Goal: Task Accomplishment & Management: Manage account settings

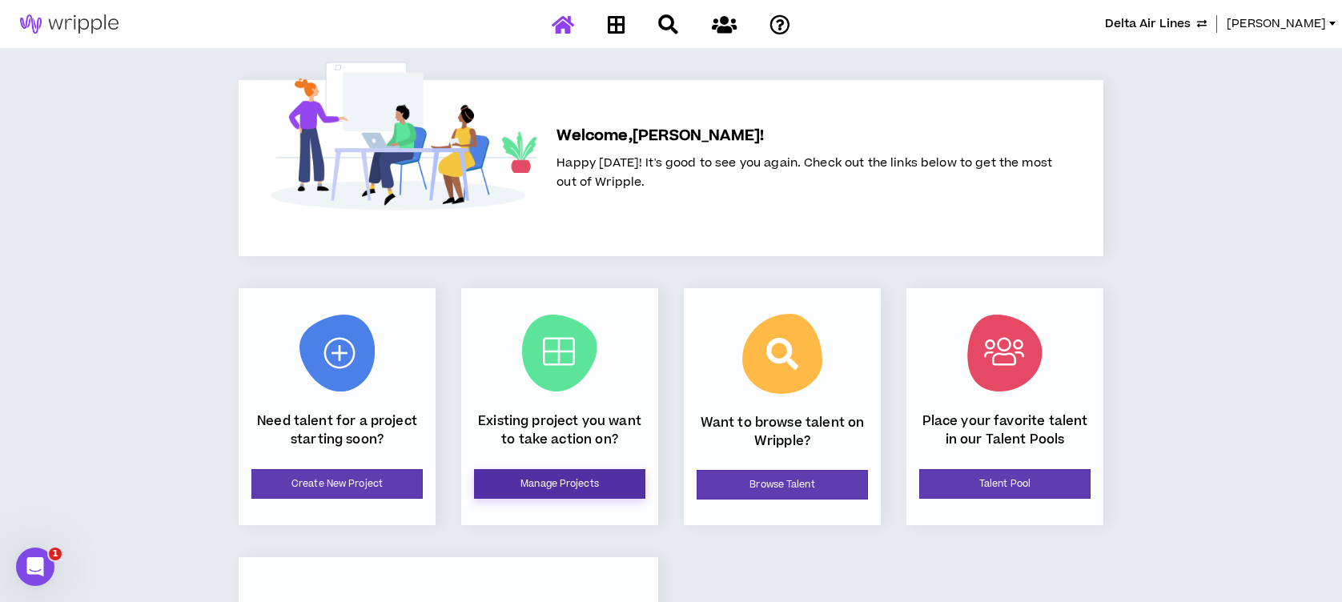
click at [582, 489] on link "Manage Projects" at bounding box center [559, 484] width 171 height 30
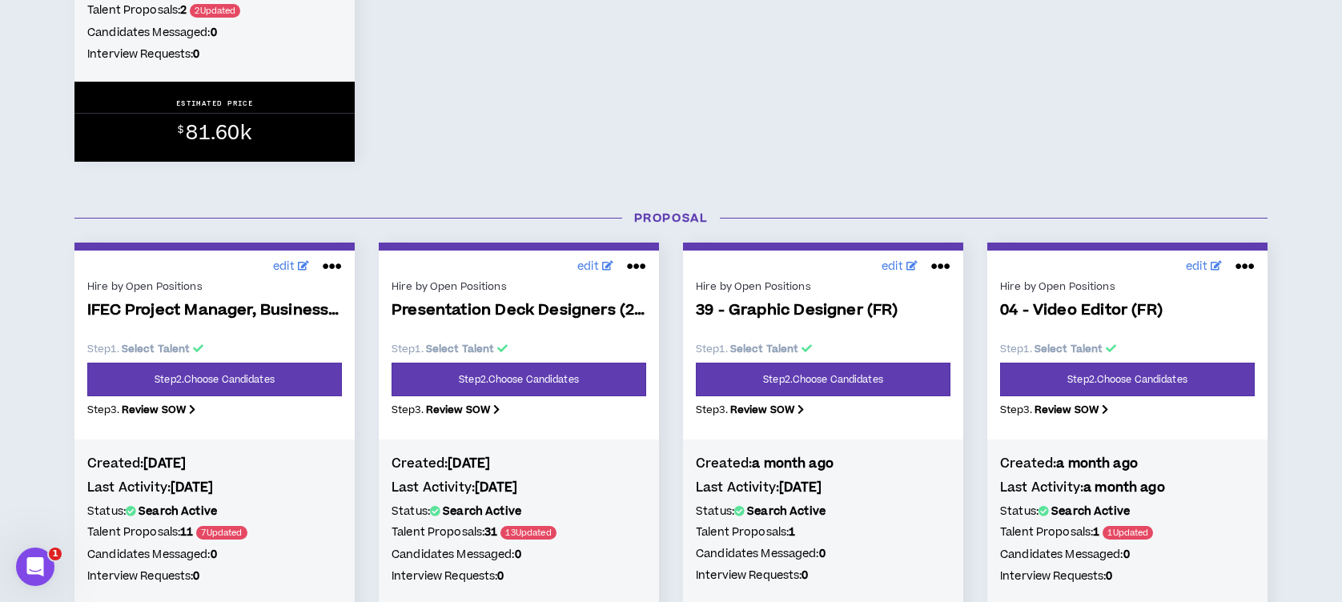
scroll to position [1174, 0]
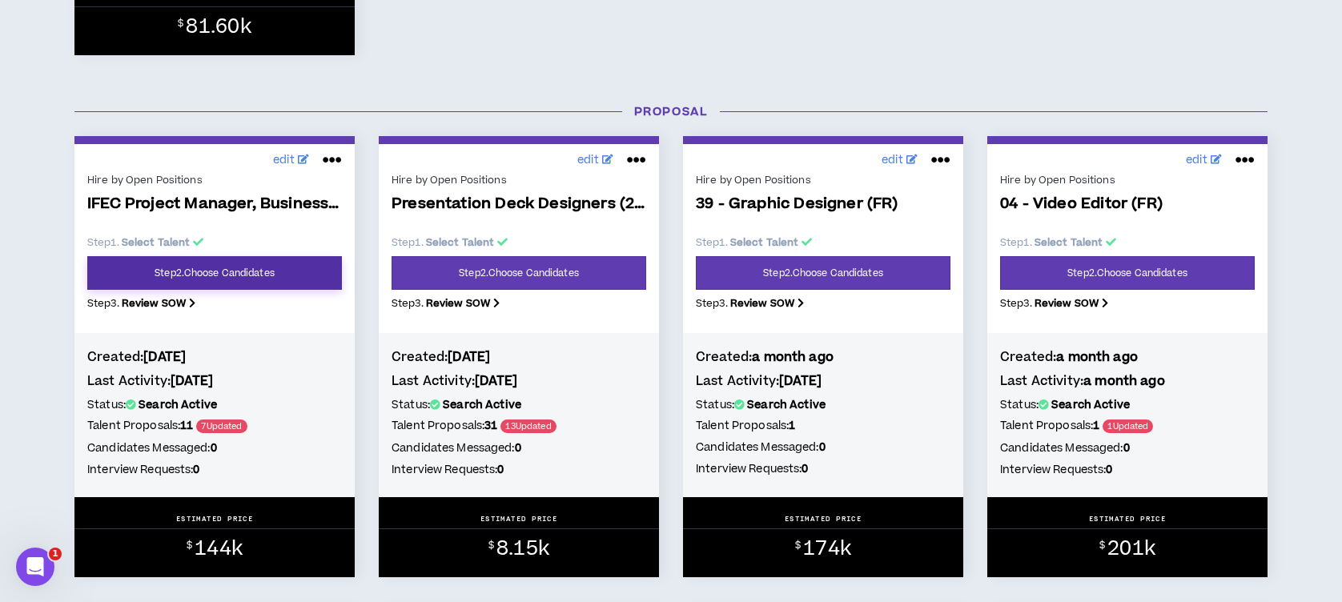
click at [170, 268] on link "Step 2 . Choose Candidates" at bounding box center [214, 273] width 255 height 34
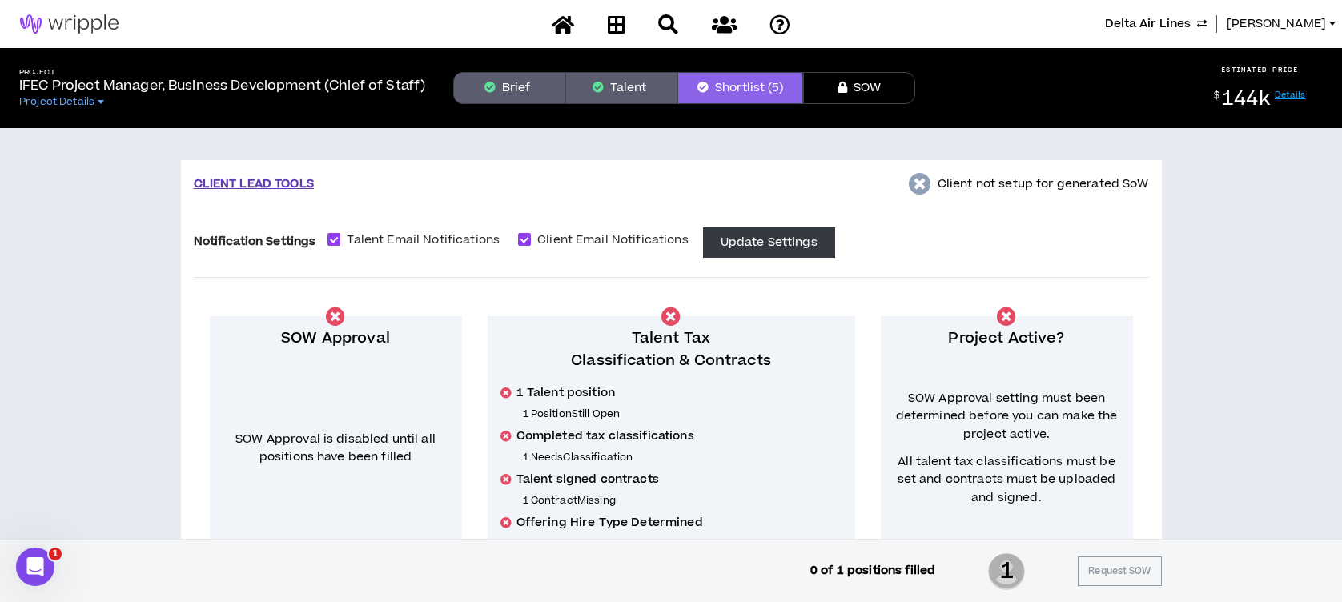
click at [513, 77] on button "Brief" at bounding box center [509, 88] width 112 height 32
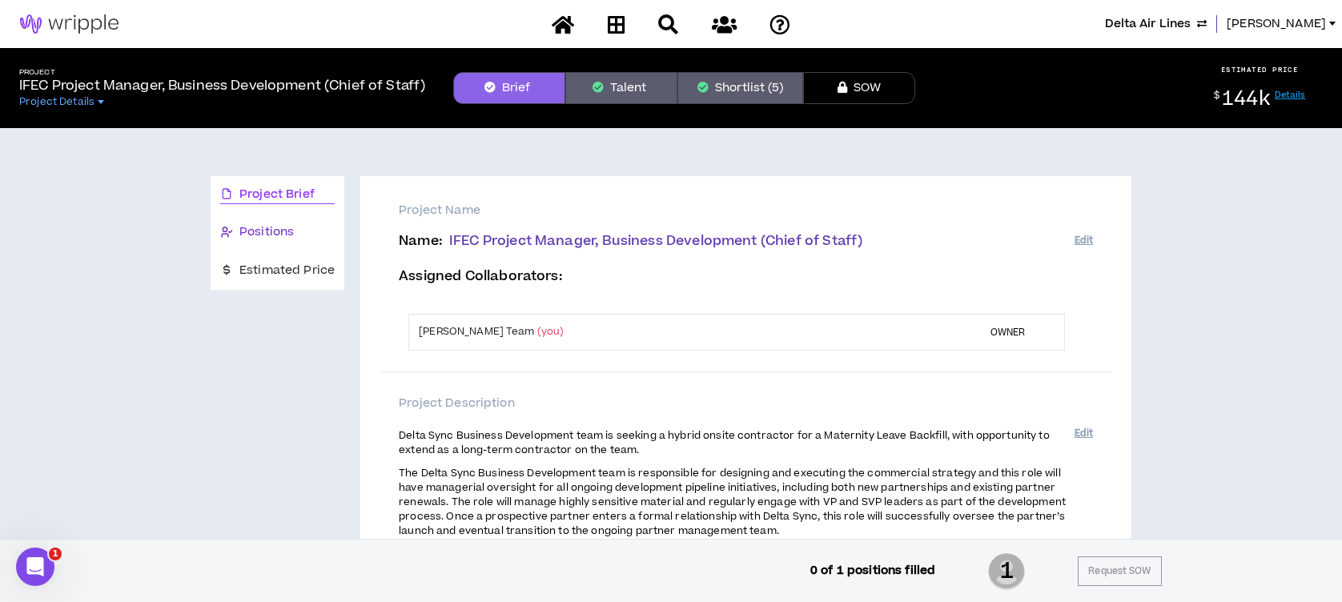
click at [280, 233] on span "Positions" at bounding box center [266, 232] width 54 height 18
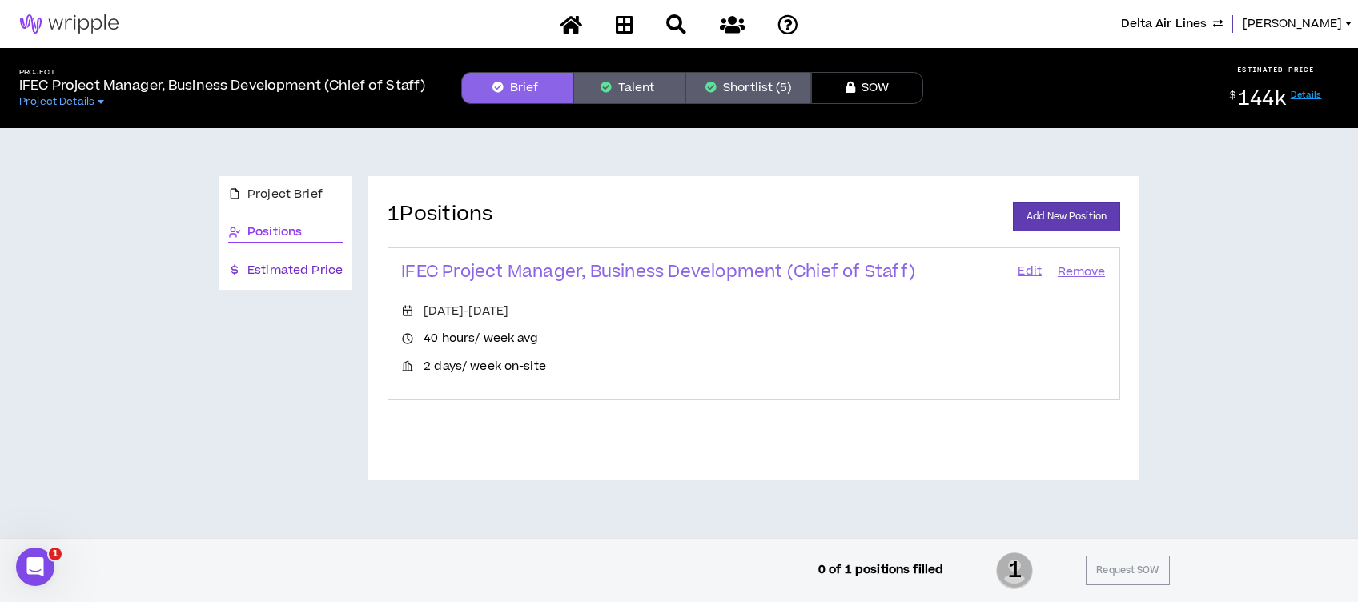
click at [285, 271] on span "Estimated Price" at bounding box center [294, 271] width 95 height 18
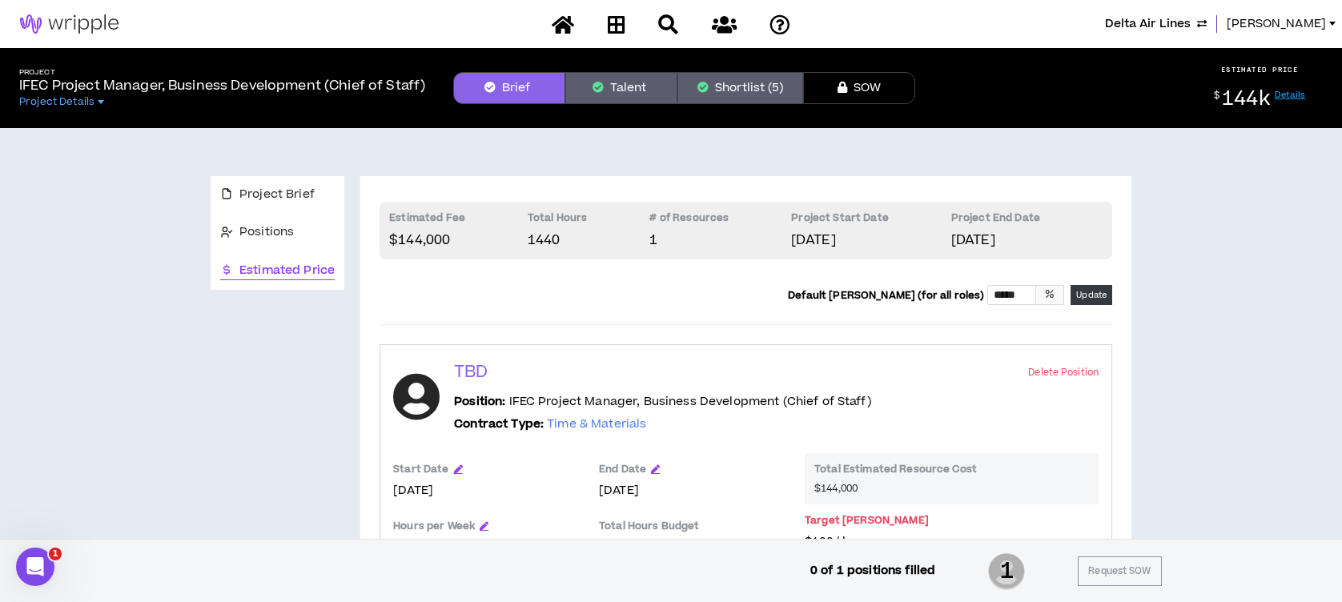
click at [724, 90] on button "Shortlist (5)" at bounding box center [741, 88] width 126 height 32
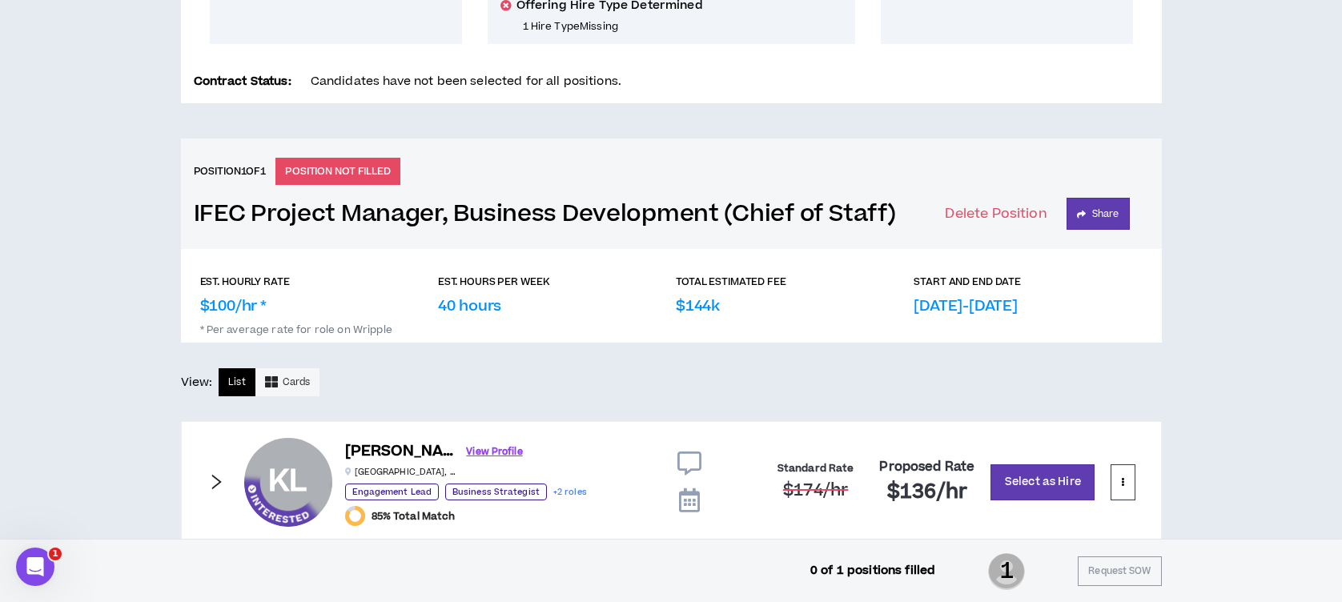
scroll to position [502, 0]
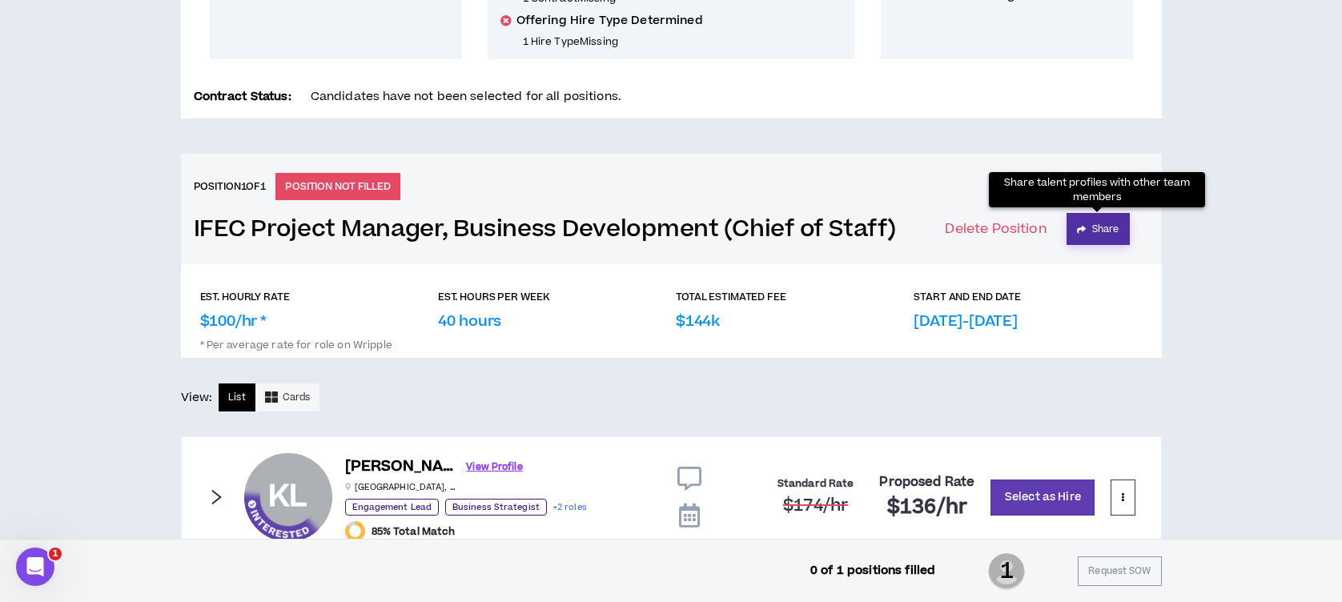
click at [1099, 228] on button "Share" at bounding box center [1098, 229] width 63 height 32
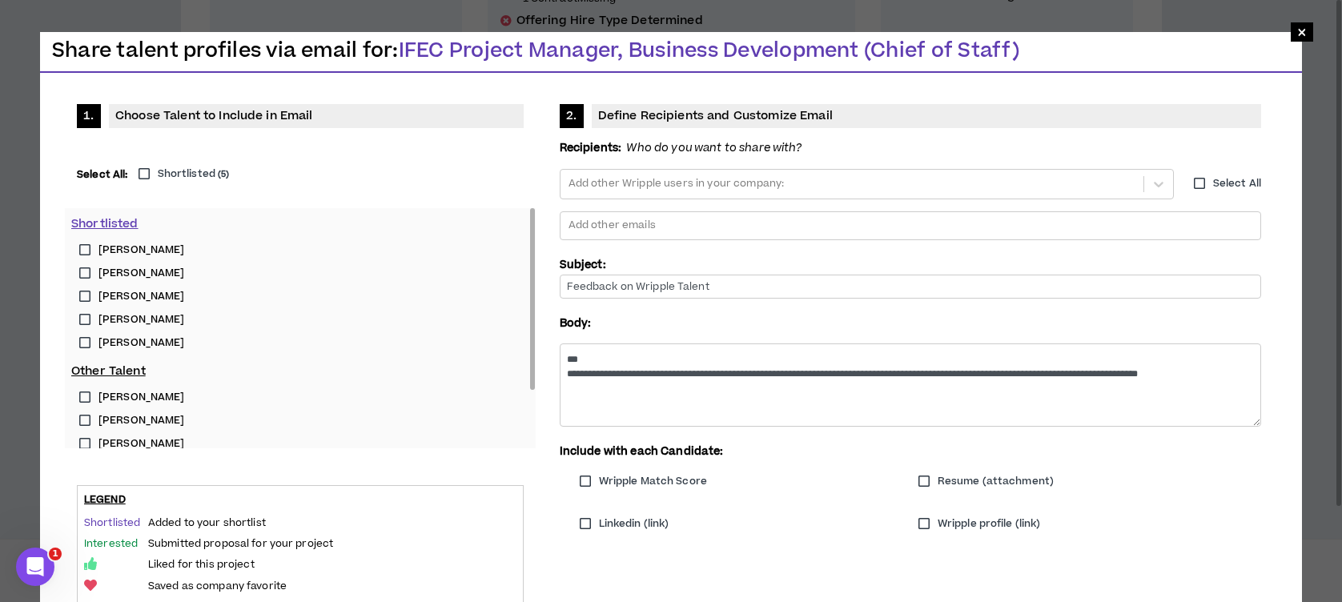
click at [88, 247] on label "[PERSON_NAME]" at bounding box center [300, 250] width 458 height 23
click at [82, 272] on label "[PERSON_NAME]" at bounding box center [300, 273] width 458 height 23
click at [81, 295] on label "[PERSON_NAME]" at bounding box center [300, 296] width 458 height 23
click at [82, 324] on label "[PERSON_NAME]" at bounding box center [300, 319] width 458 height 23
click at [82, 346] on label "[PERSON_NAME]" at bounding box center [300, 343] width 458 height 23
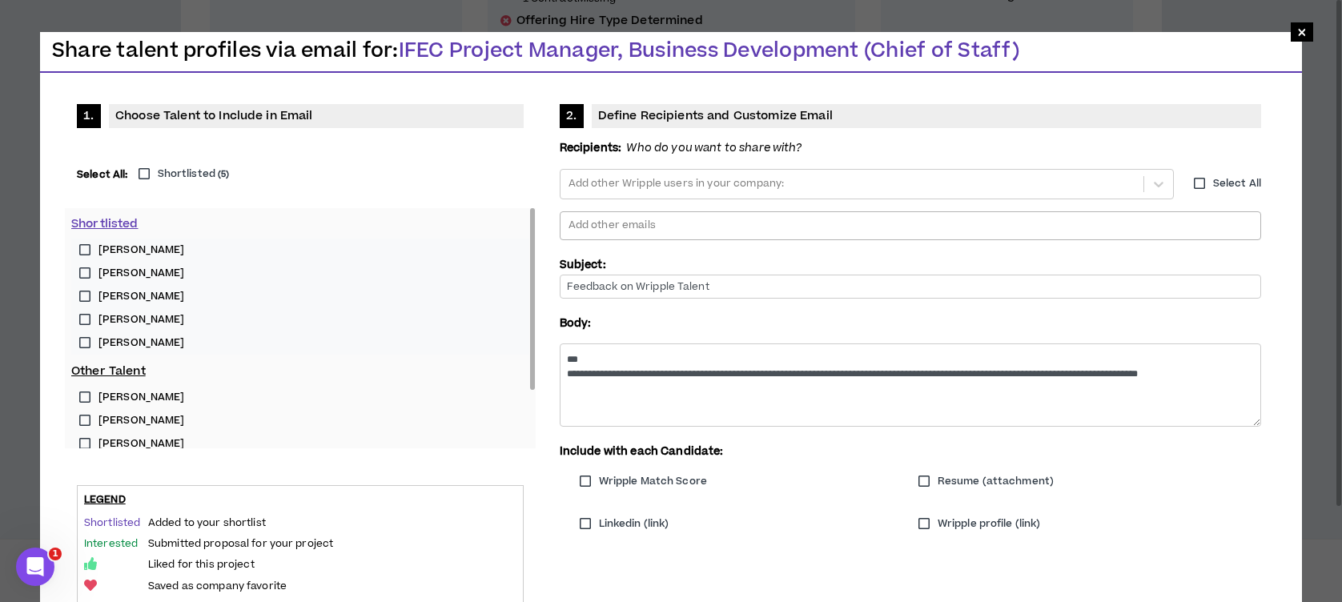
click at [623, 221] on div at bounding box center [910, 226] width 687 height 24
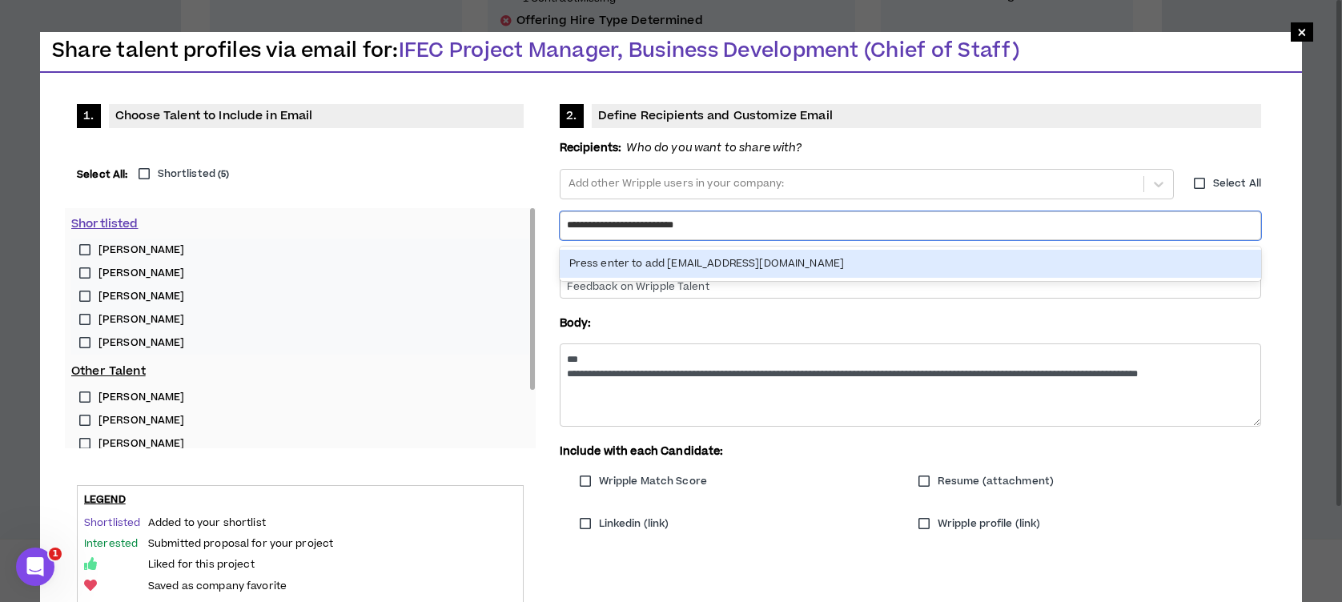
type input "**********"
click at [644, 257] on div "Press enter to add [EMAIL_ADDRESS][DOMAIN_NAME]" at bounding box center [911, 264] width 702 height 28
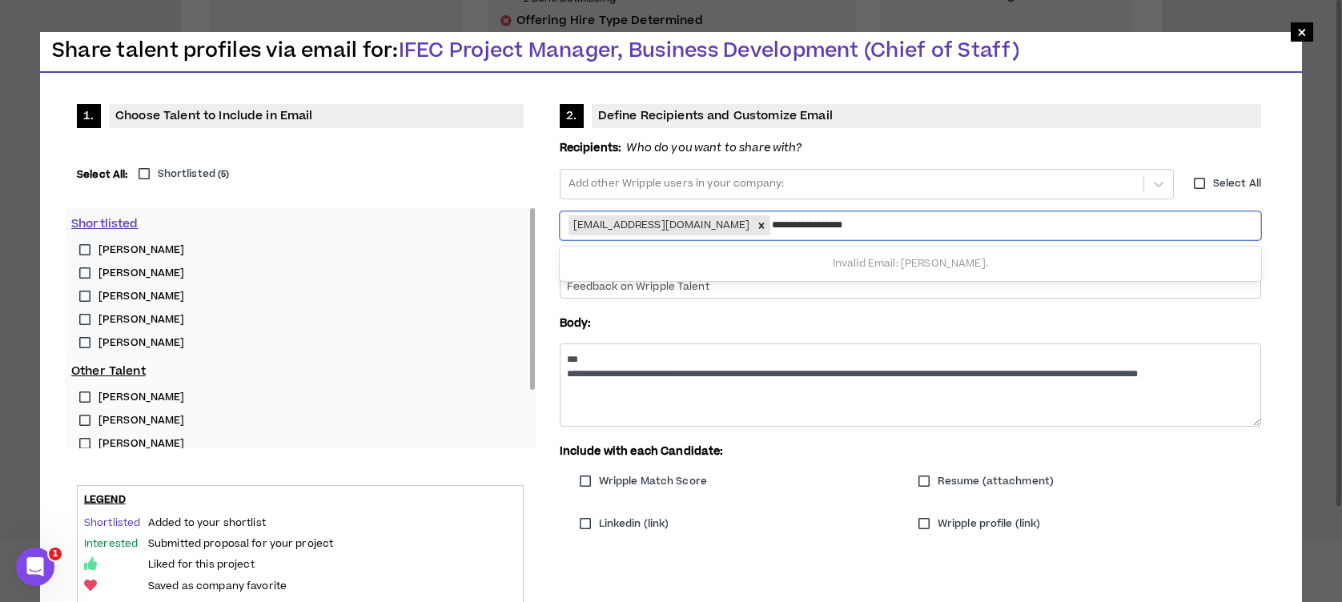
type input "**********"
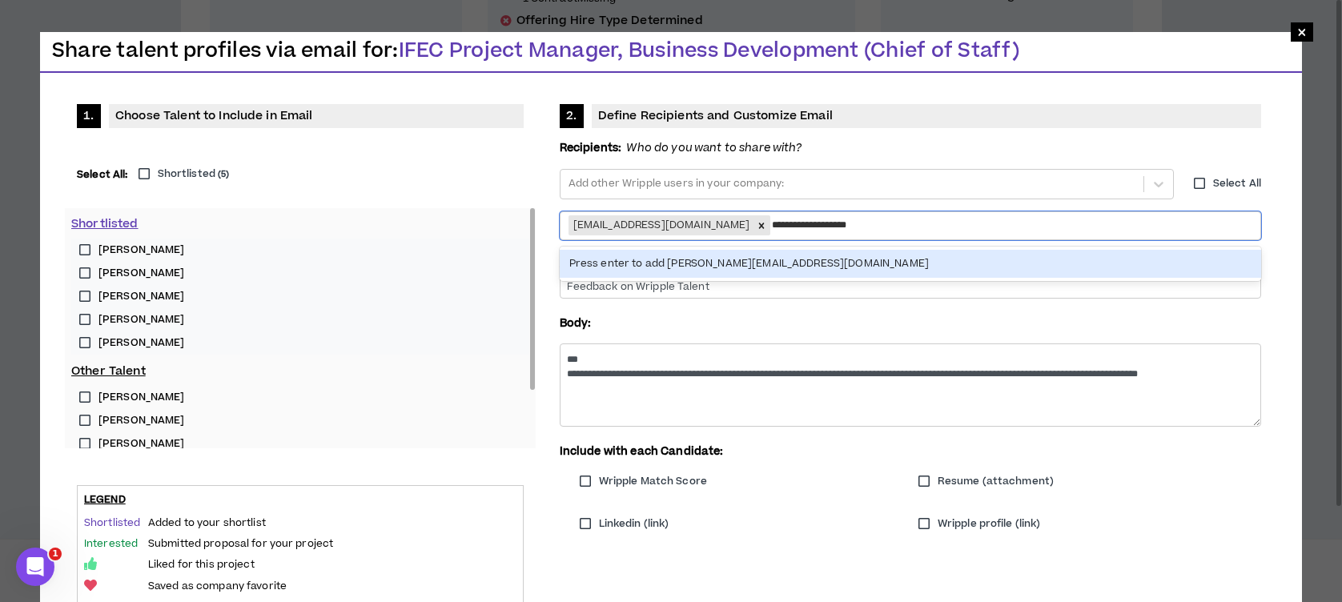
click at [683, 255] on div "Press enter to add [PERSON_NAME][EMAIL_ADDRESS][DOMAIN_NAME]" at bounding box center [911, 264] width 702 height 28
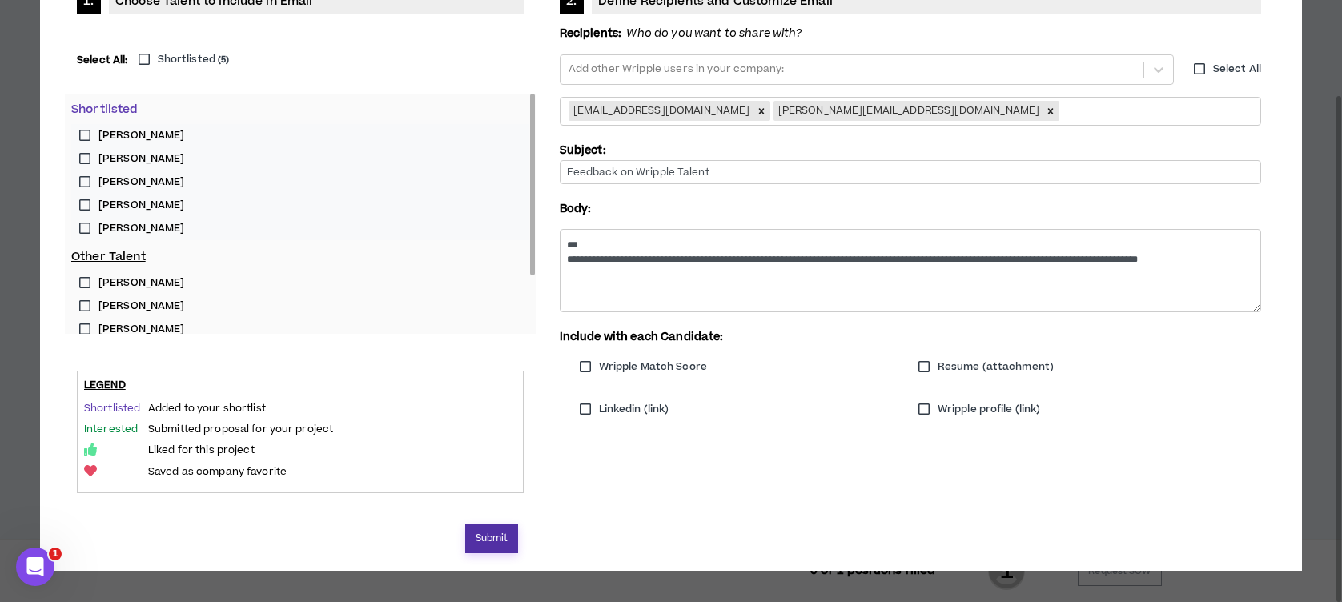
click at [504, 541] on button "Submit" at bounding box center [492, 539] width 54 height 30
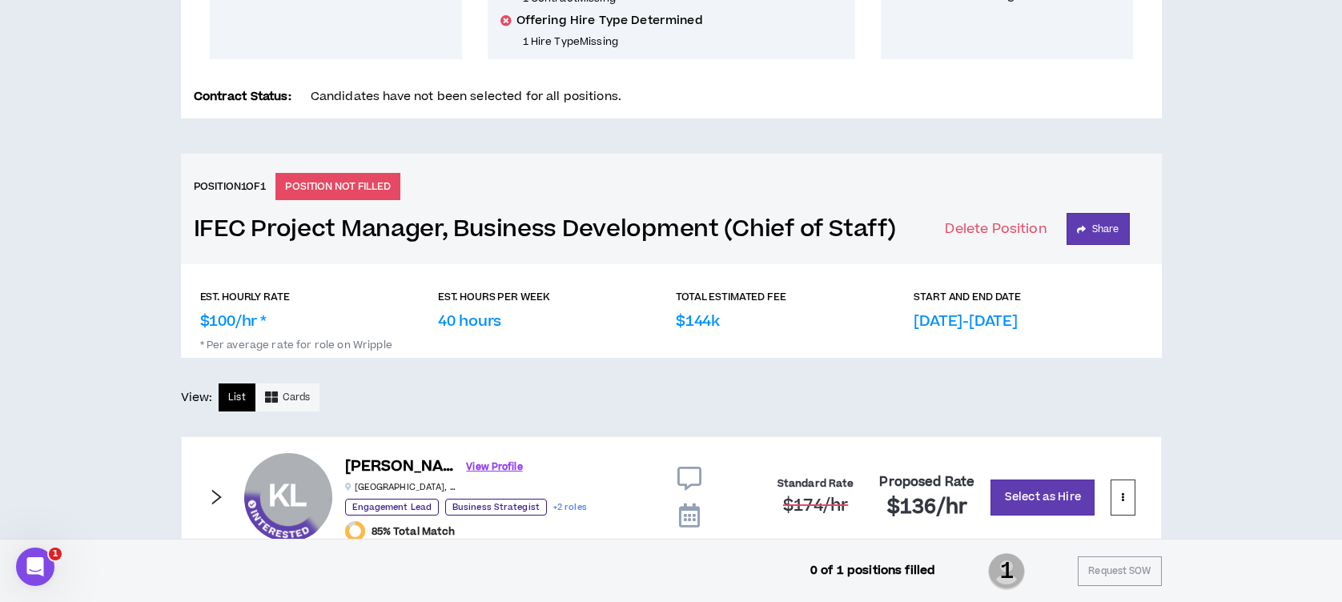
scroll to position [502, 0]
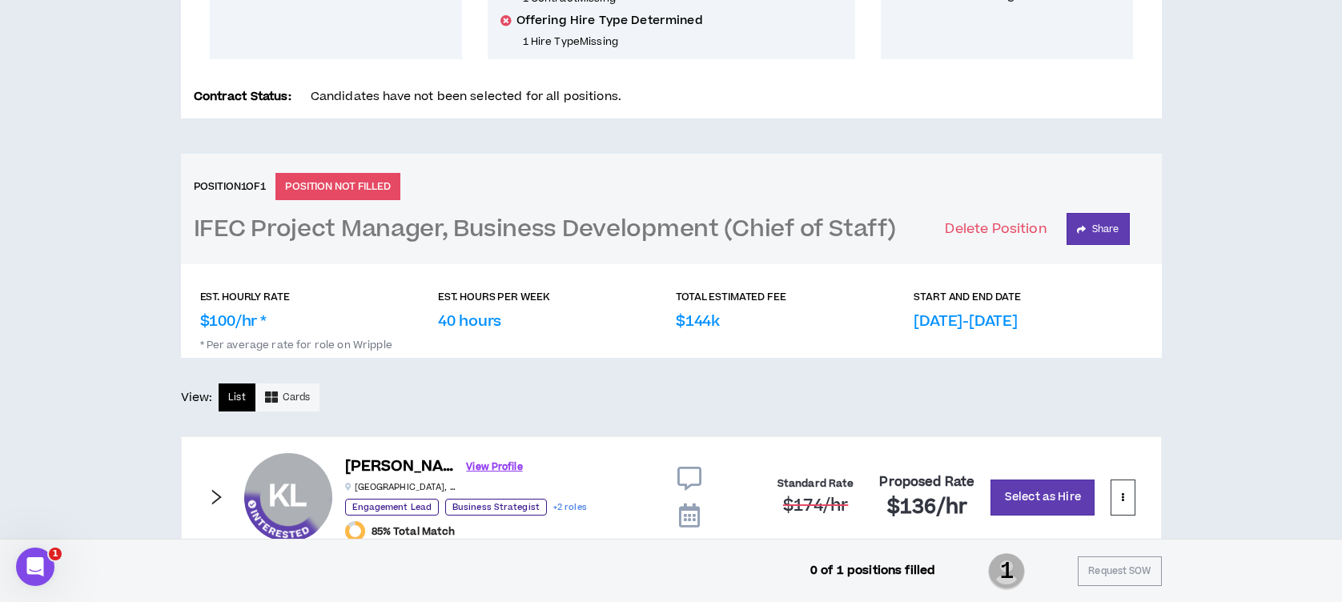
drag, startPoint x: 553, startPoint y: 208, endPoint x: 599, endPoint y: 219, distance: 47.6
click at [553, 208] on div "Position 1 of 1 POSITION NOT FILLED IFEC Project Manager, Business Development …" at bounding box center [671, 209] width 981 height 111
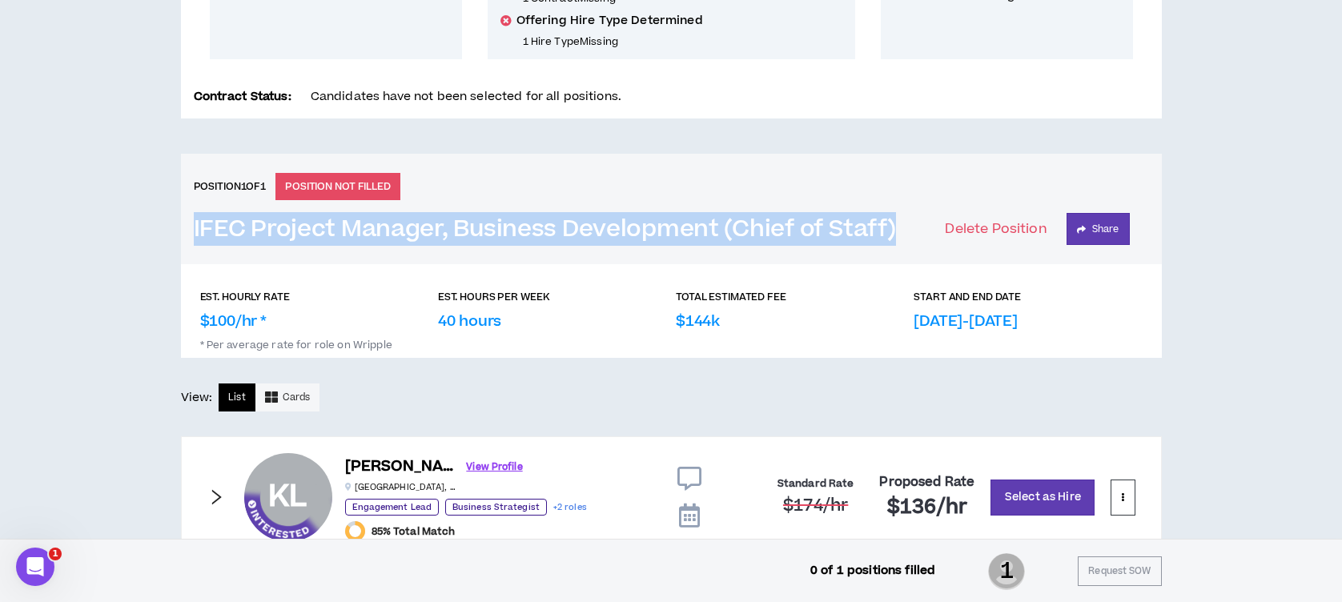
drag, startPoint x: 908, startPoint y: 223, endPoint x: 174, endPoint y: 229, distance: 734.5
click at [174, 229] on div "CLIENT LEAD TOOLS Client not setup for generated SoW Notification Settings Tale…" at bounding box center [671, 349] width 1342 height 1447
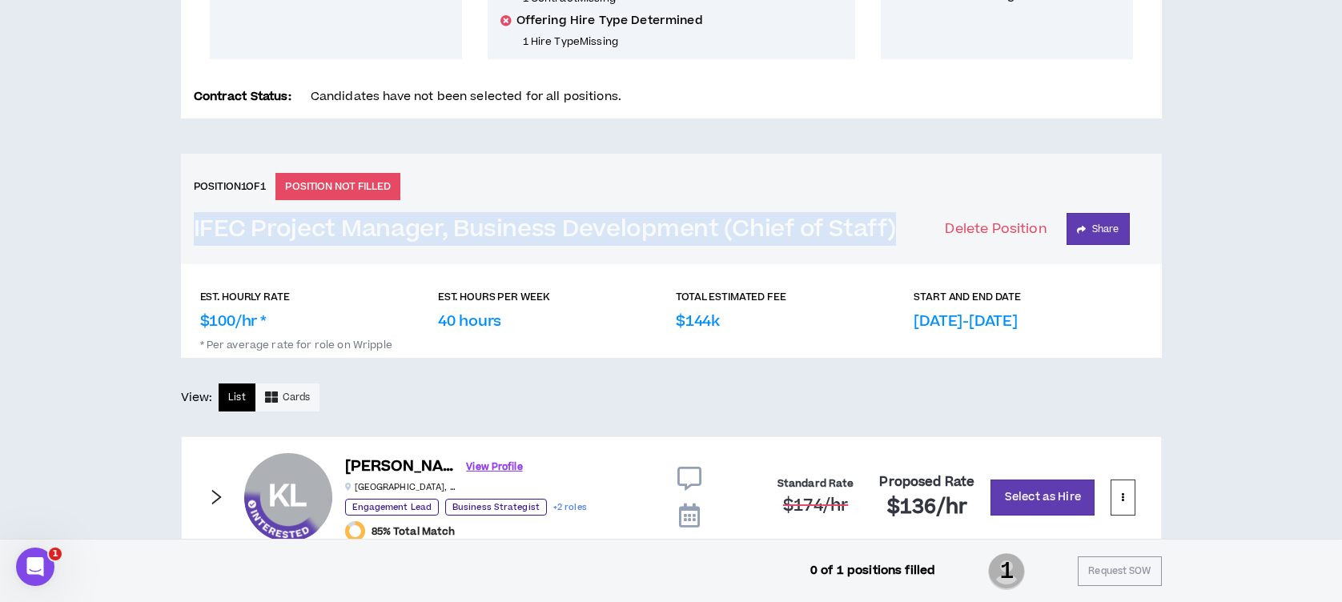
drag, startPoint x: 174, startPoint y: 229, endPoint x: 221, endPoint y: 227, distance: 47.3
copy h3 "IFEC Project Manager, Business Development (Chief of Staff)"
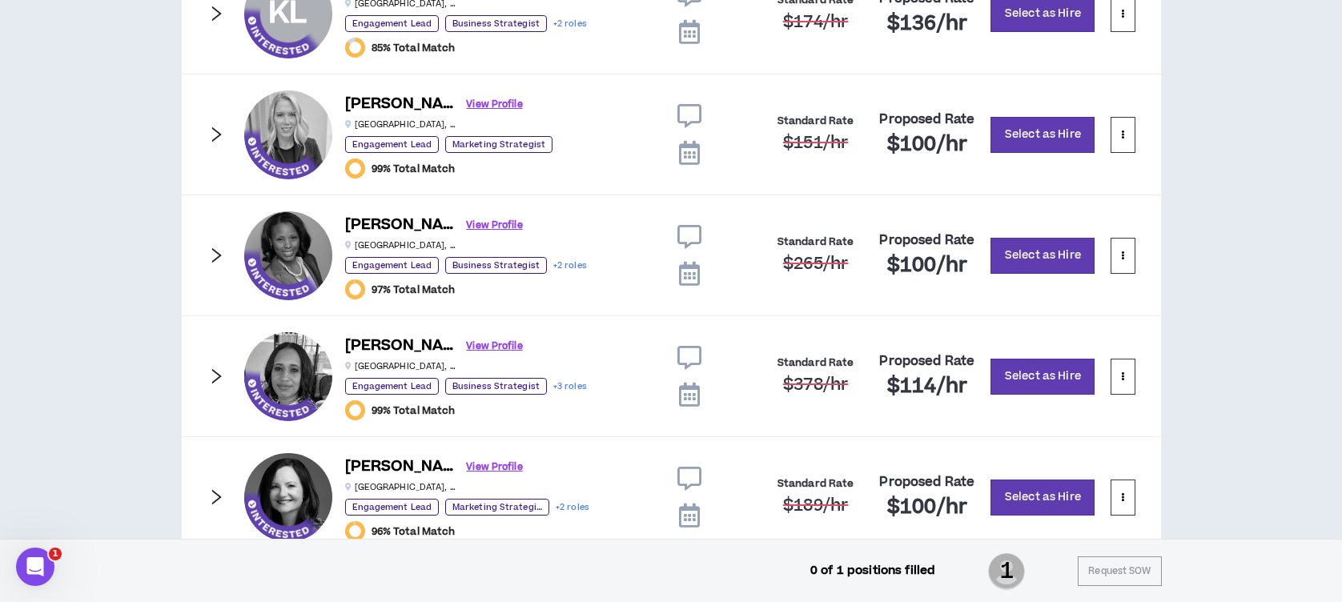
scroll to position [1036, 0]
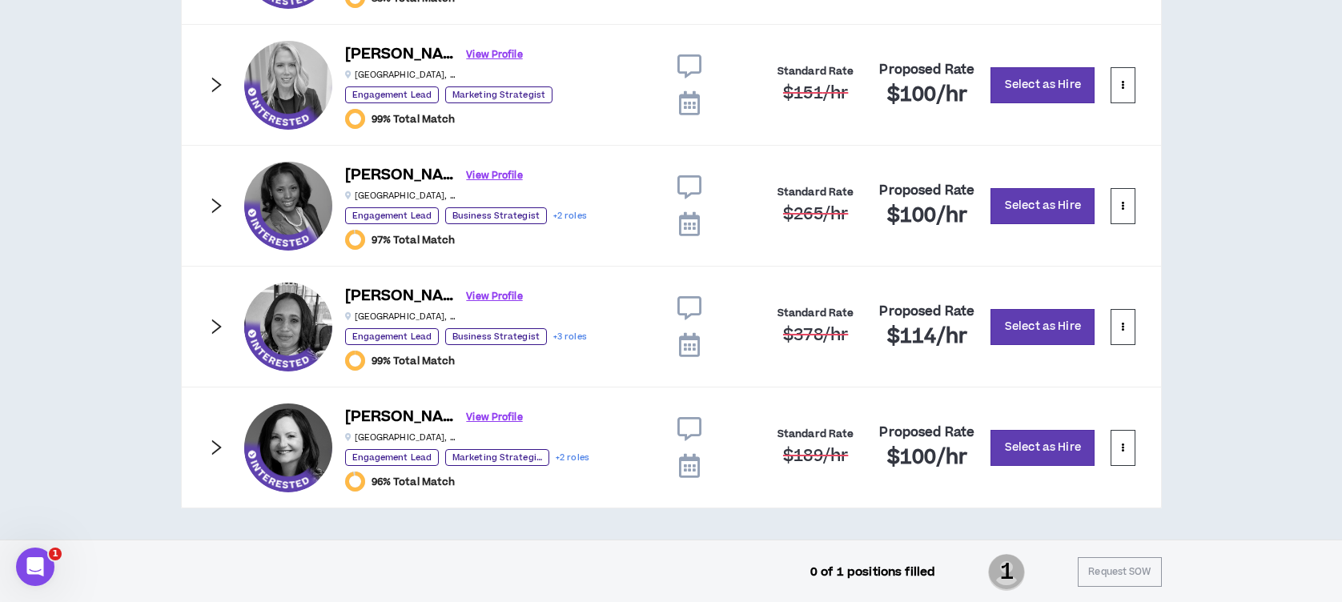
click at [209, 199] on icon "right" at bounding box center [216, 206] width 18 height 18
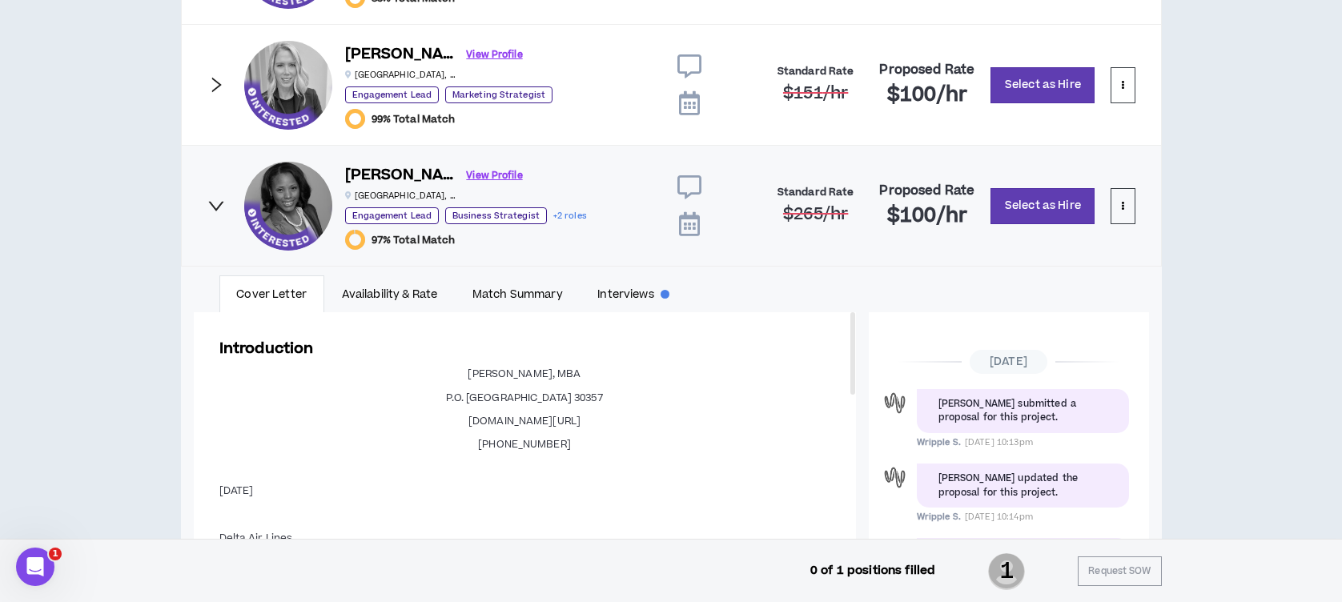
scroll to position [413, 0]
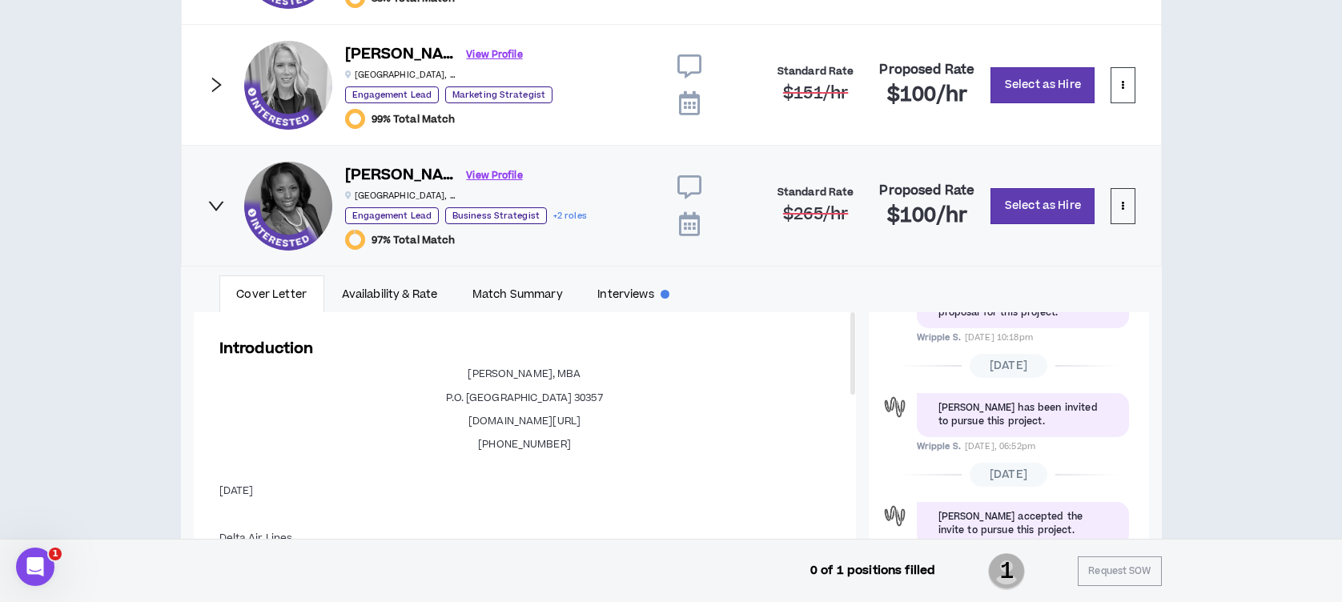
click at [217, 82] on icon "right" at bounding box center [216, 84] width 10 height 15
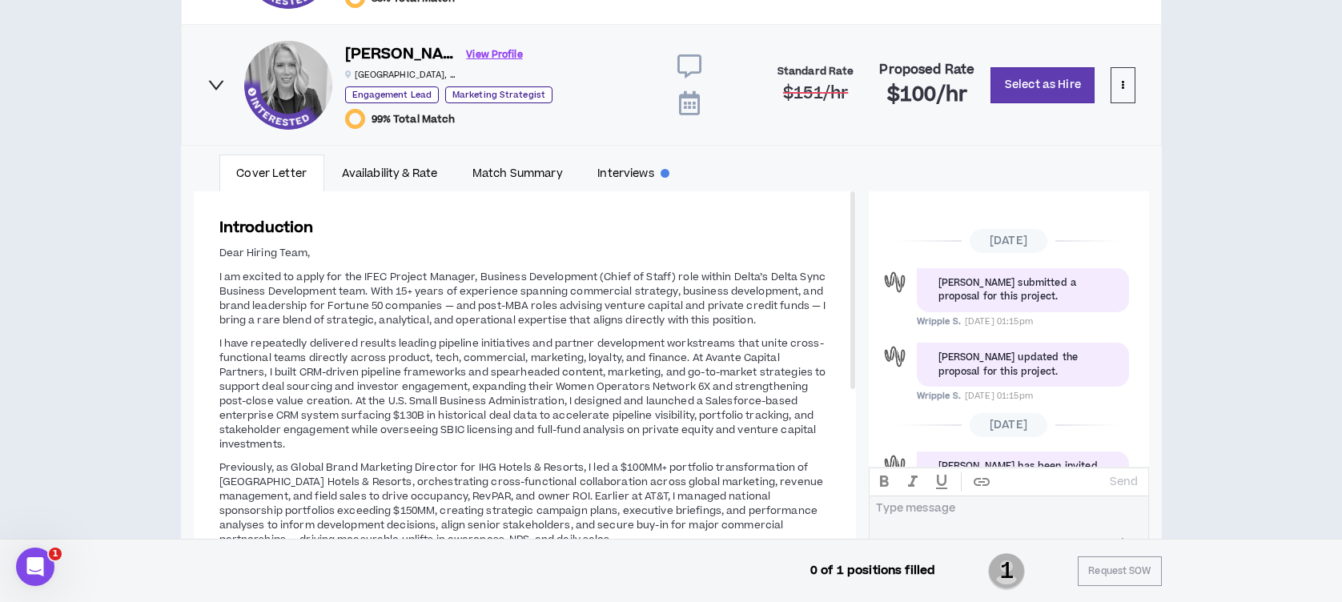
scroll to position [145, 0]
